Goal: Navigation & Orientation: Find specific page/section

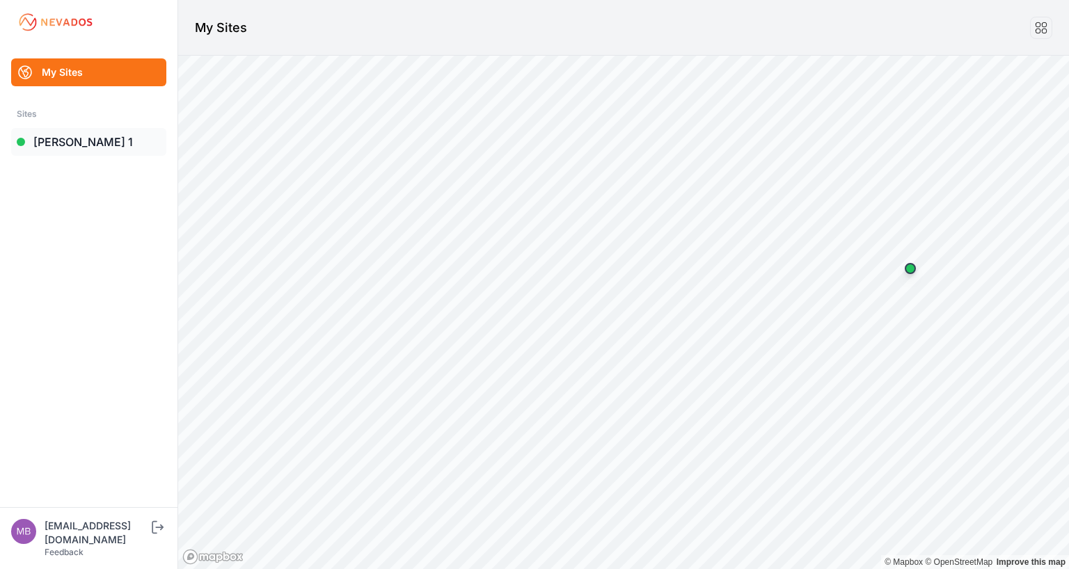
click at [96, 141] on link "[PERSON_NAME] 1" at bounding box center [88, 142] width 155 height 28
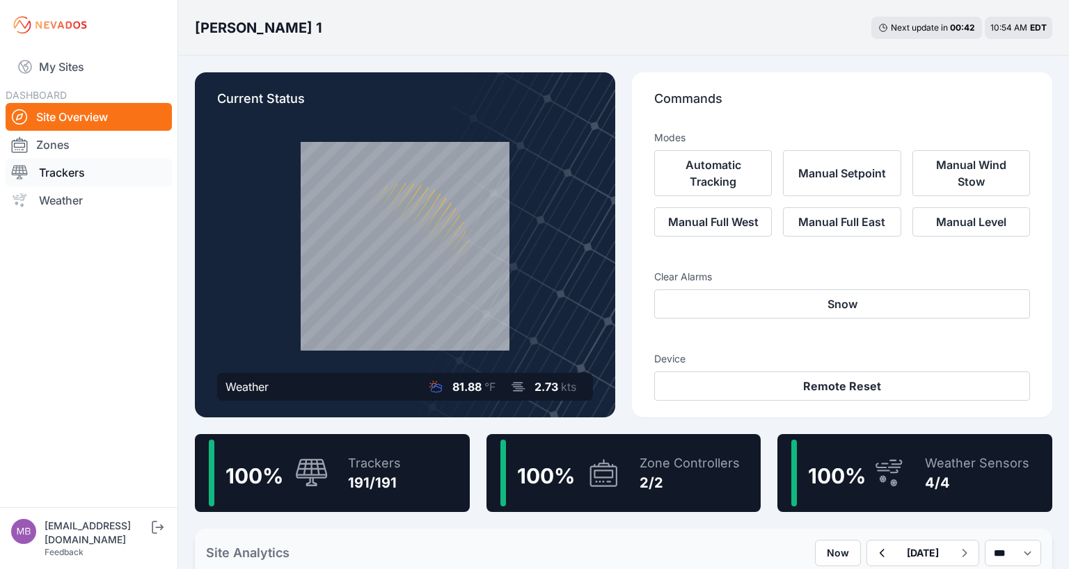
click at [106, 172] on link "Trackers" at bounding box center [89, 173] width 166 height 28
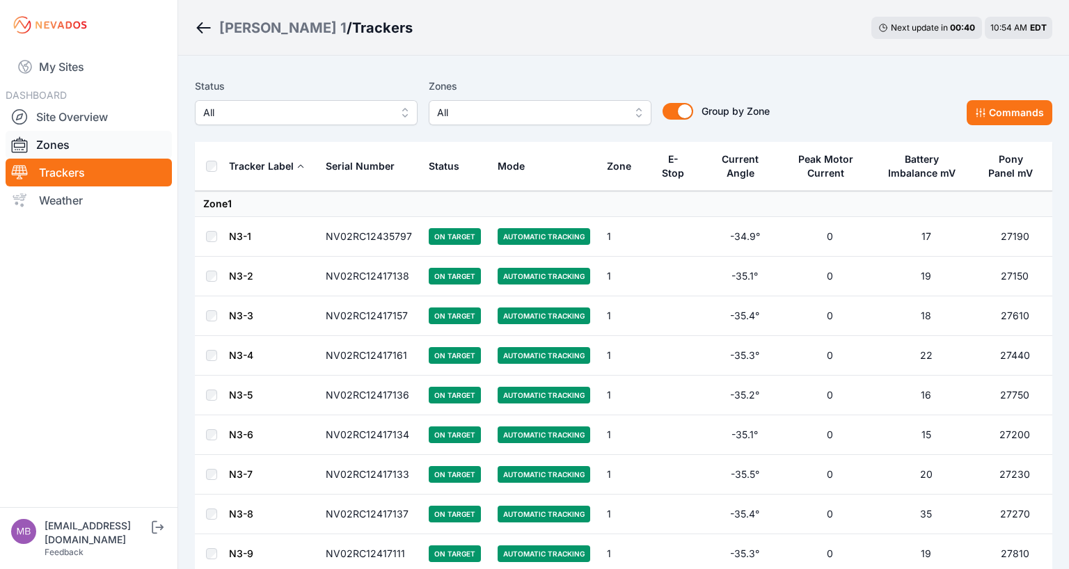
click at [93, 138] on link "Zones" at bounding box center [89, 145] width 166 height 28
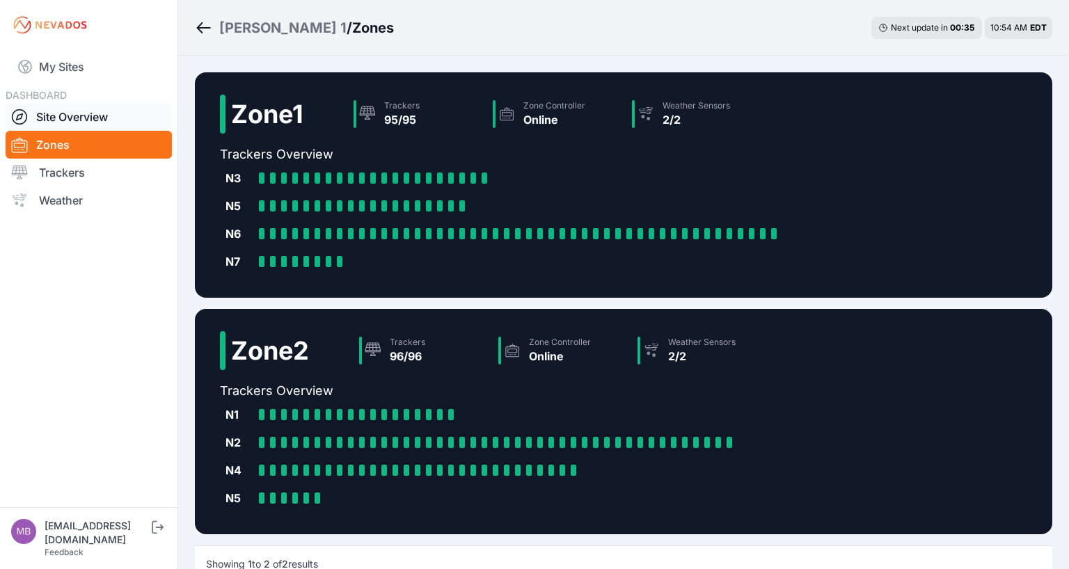
click at [82, 118] on link "Site Overview" at bounding box center [89, 117] width 166 height 28
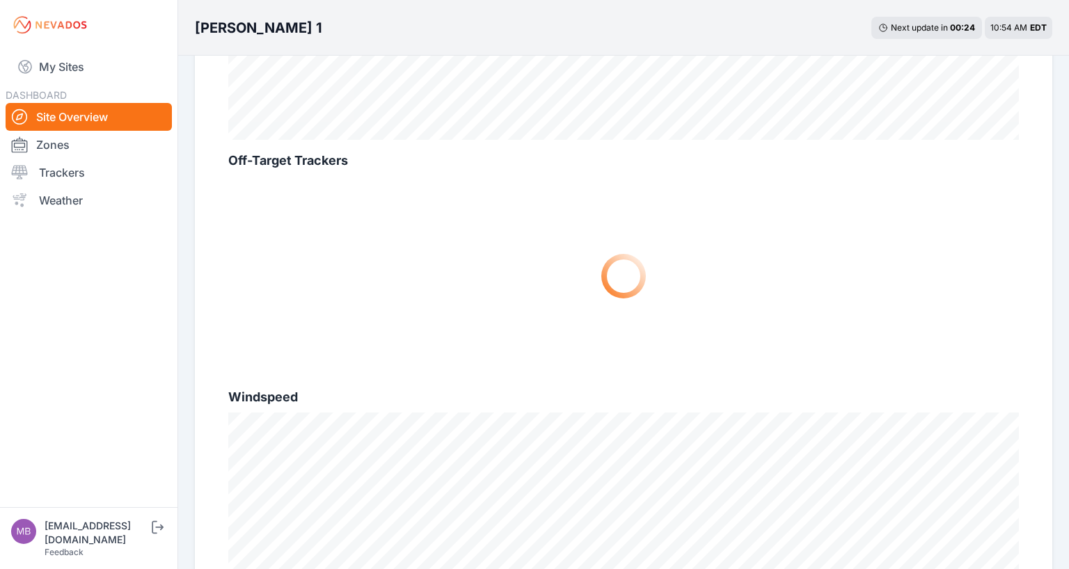
scroll to position [587, 0]
